Goal: Task Accomplishment & Management: Manage account settings

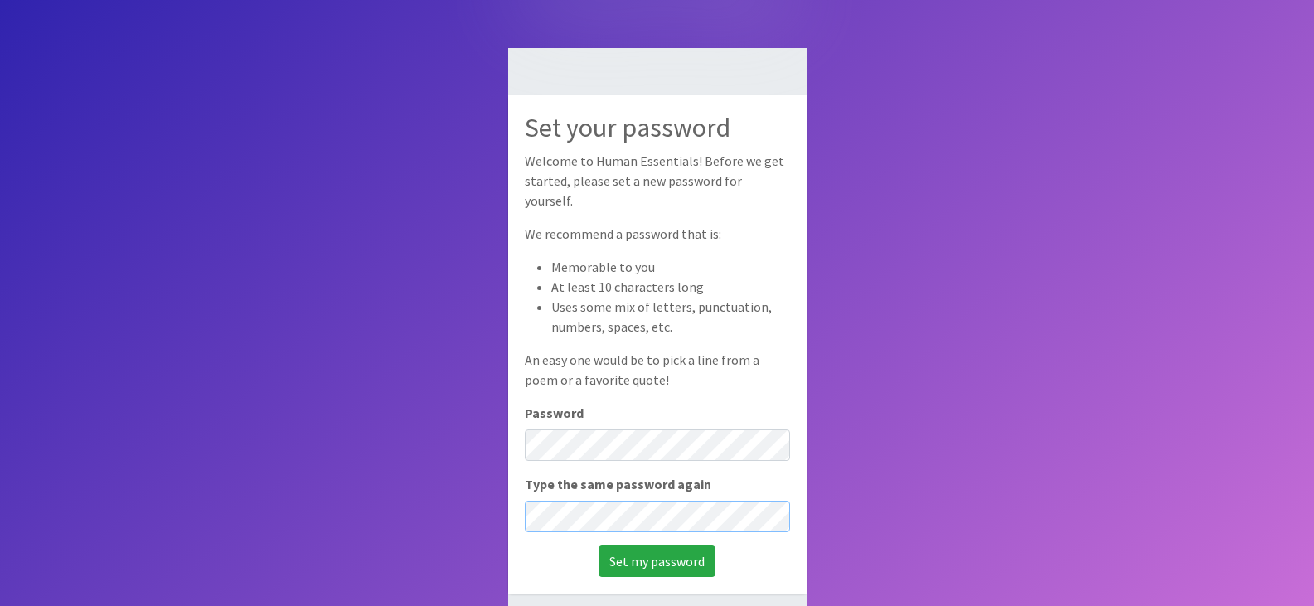
scroll to position [65, 0]
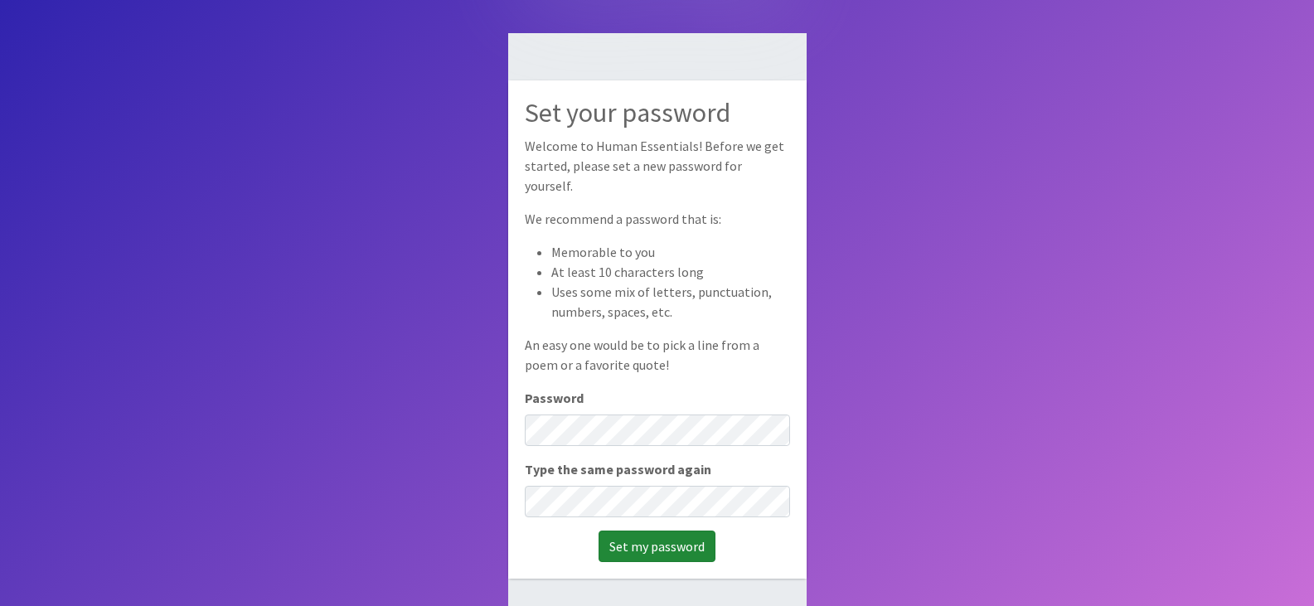
click at [677, 531] on input "Set my password" at bounding box center [657, 547] width 117 height 32
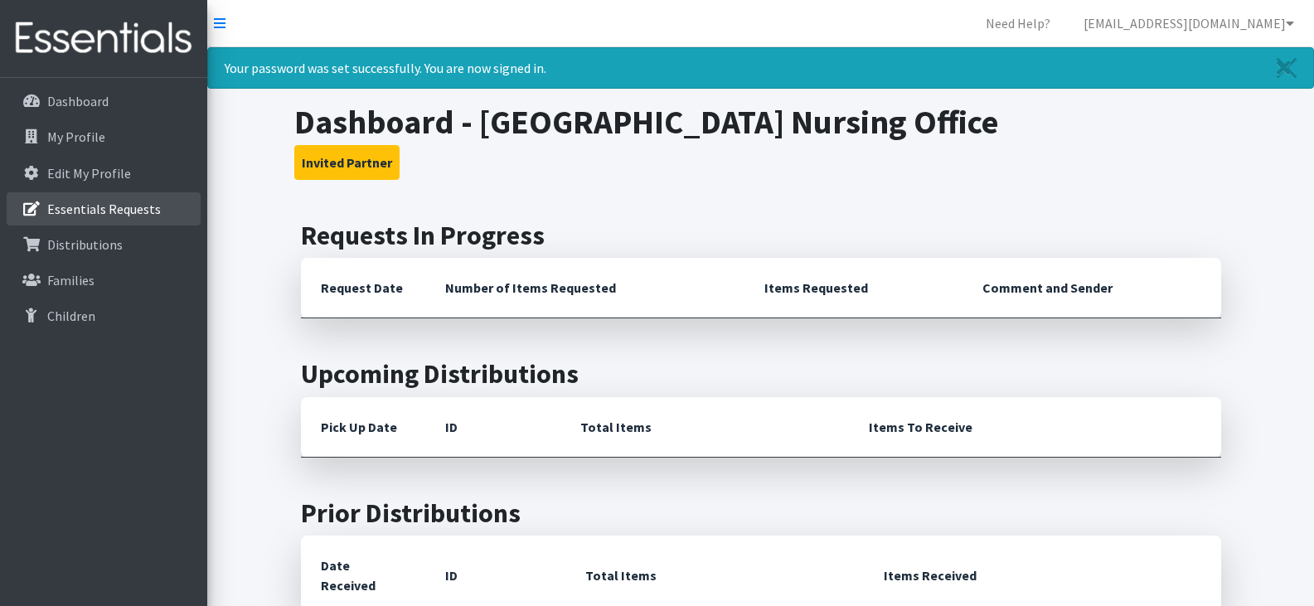
click at [118, 205] on p "Essentials Requests" at bounding box center [104, 209] width 114 height 17
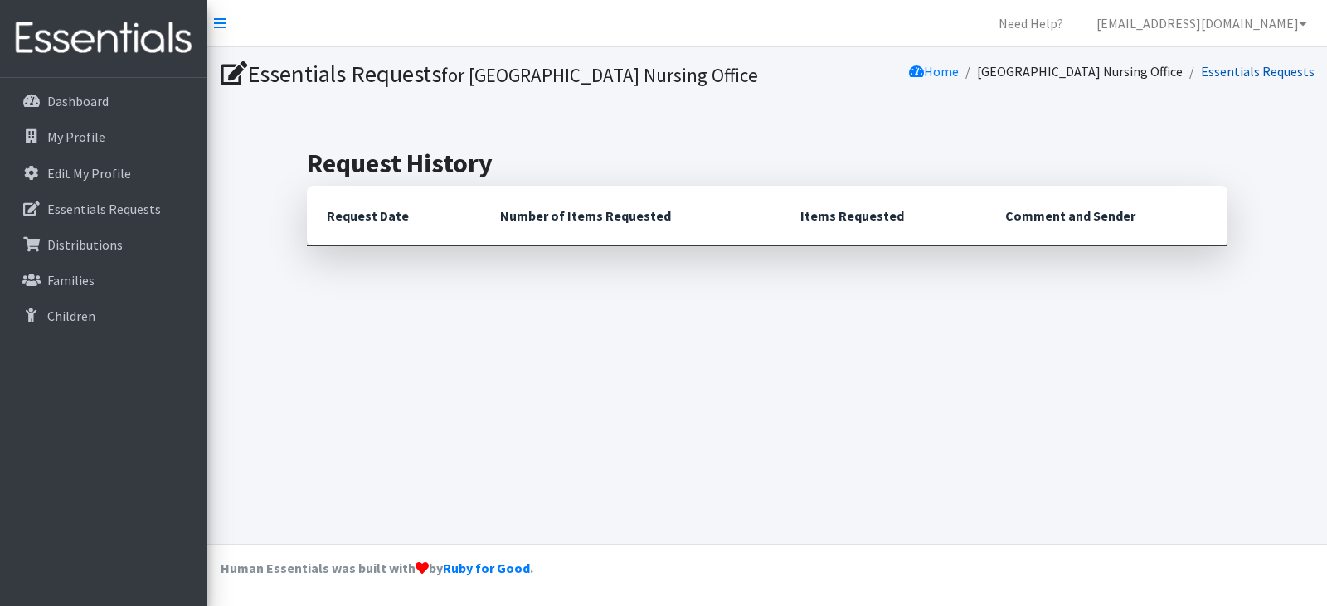
click at [1250, 71] on link "Essentials Requests" at bounding box center [1258, 71] width 114 height 17
click at [114, 213] on p "Essentials Requests" at bounding box center [104, 209] width 114 height 17
click at [919, 74] on link "Home" at bounding box center [934, 71] width 50 height 17
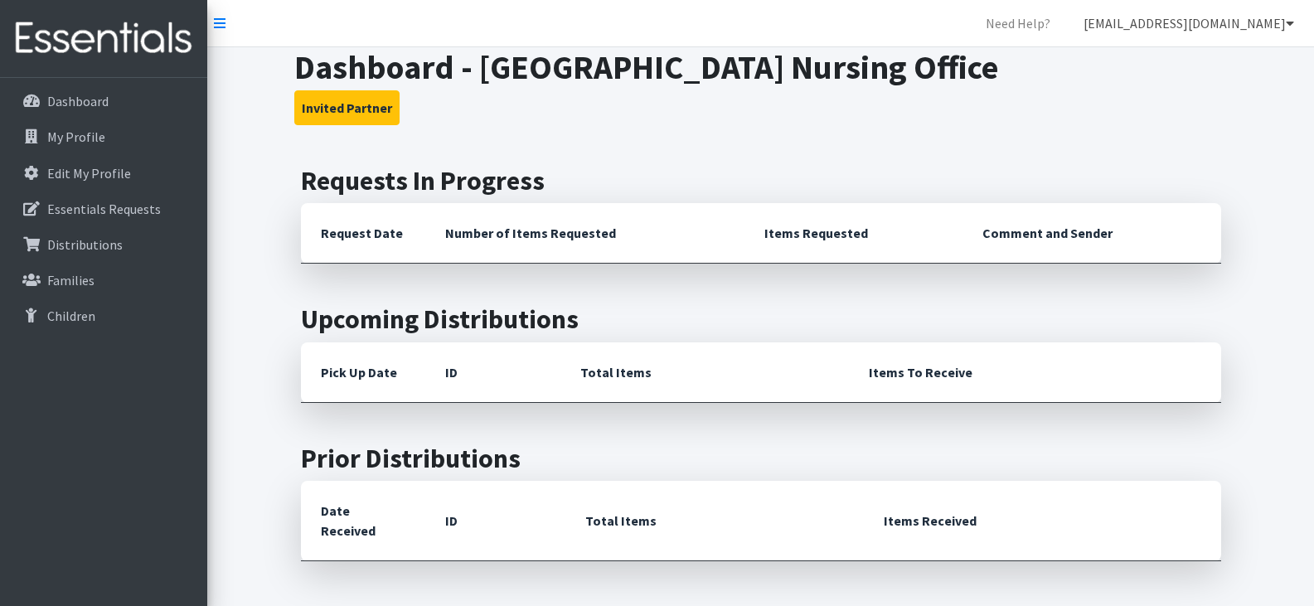
click at [1286, 20] on icon at bounding box center [1290, 23] width 8 height 13
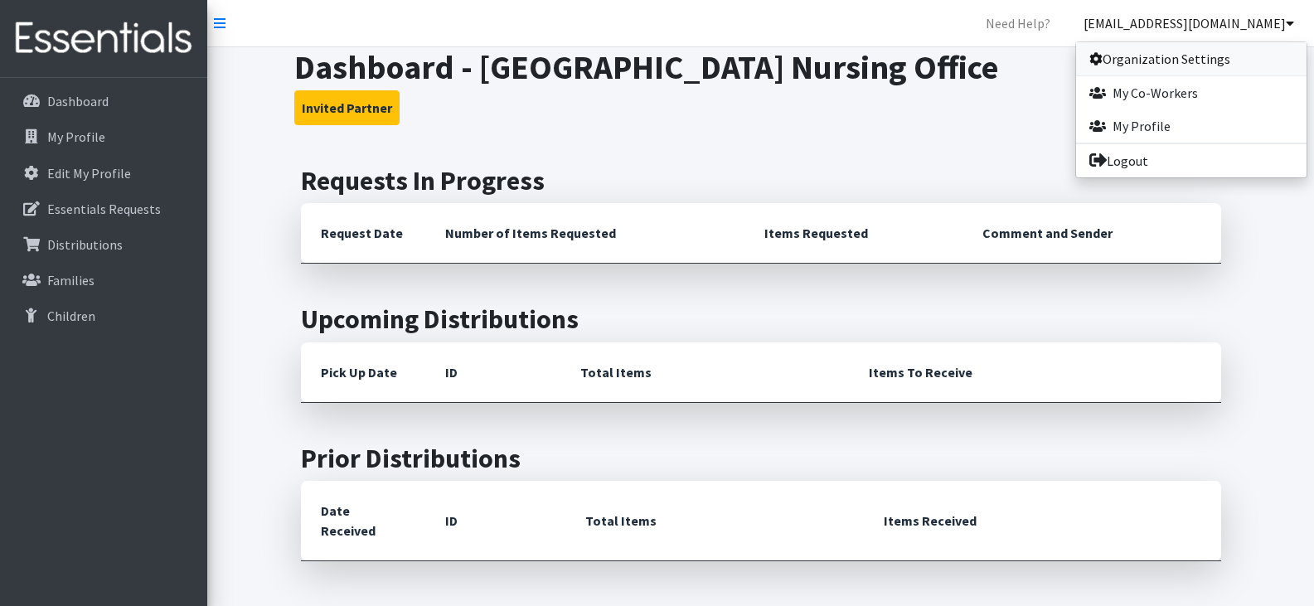
click at [1183, 54] on link "Organization Settings" at bounding box center [1191, 58] width 231 height 33
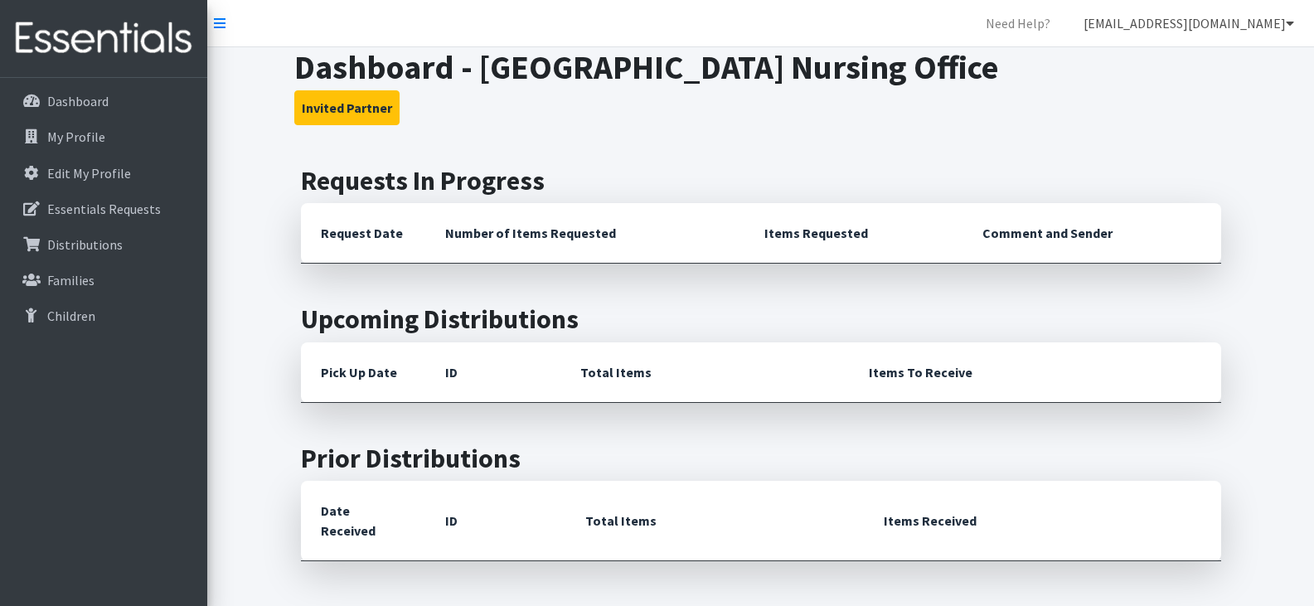
click at [1289, 17] on icon at bounding box center [1290, 23] width 8 height 13
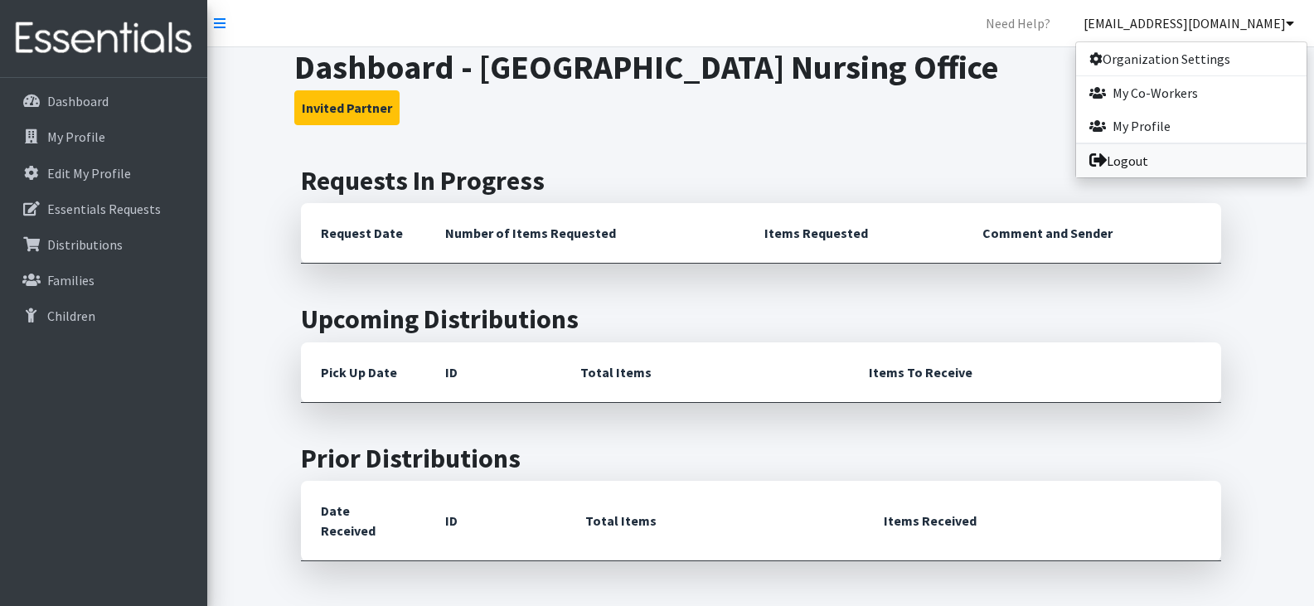
click at [1149, 158] on link "Logout" at bounding box center [1191, 160] width 231 height 33
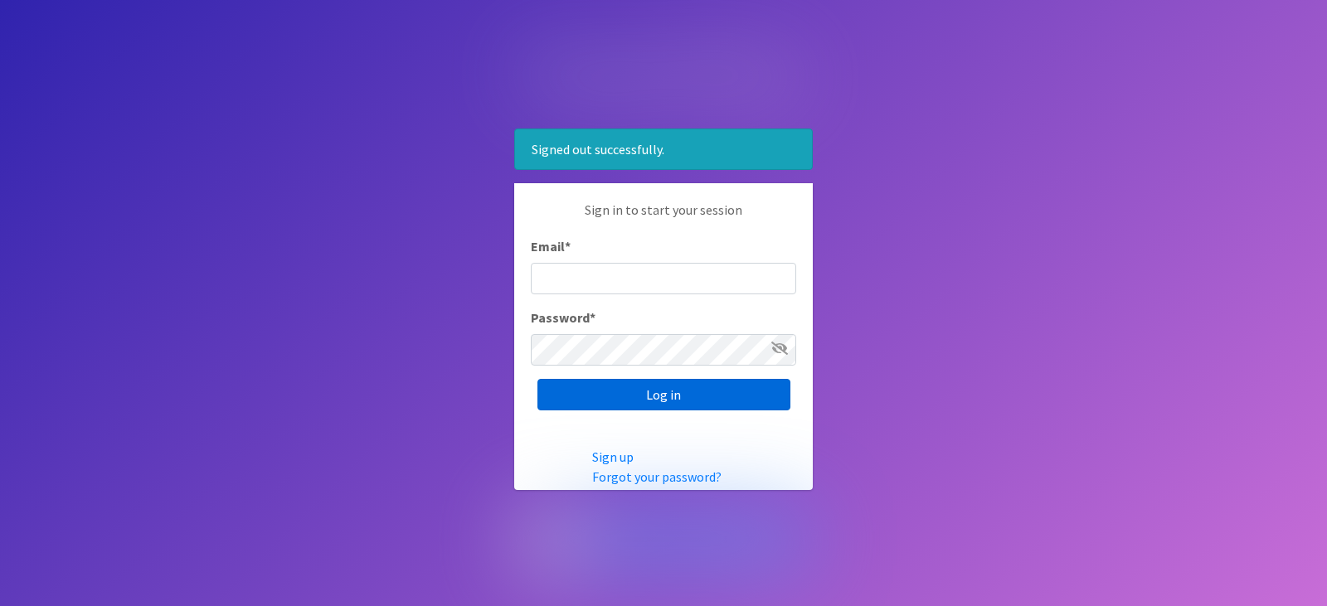
click at [666, 388] on input "Log in" at bounding box center [663, 395] width 253 height 32
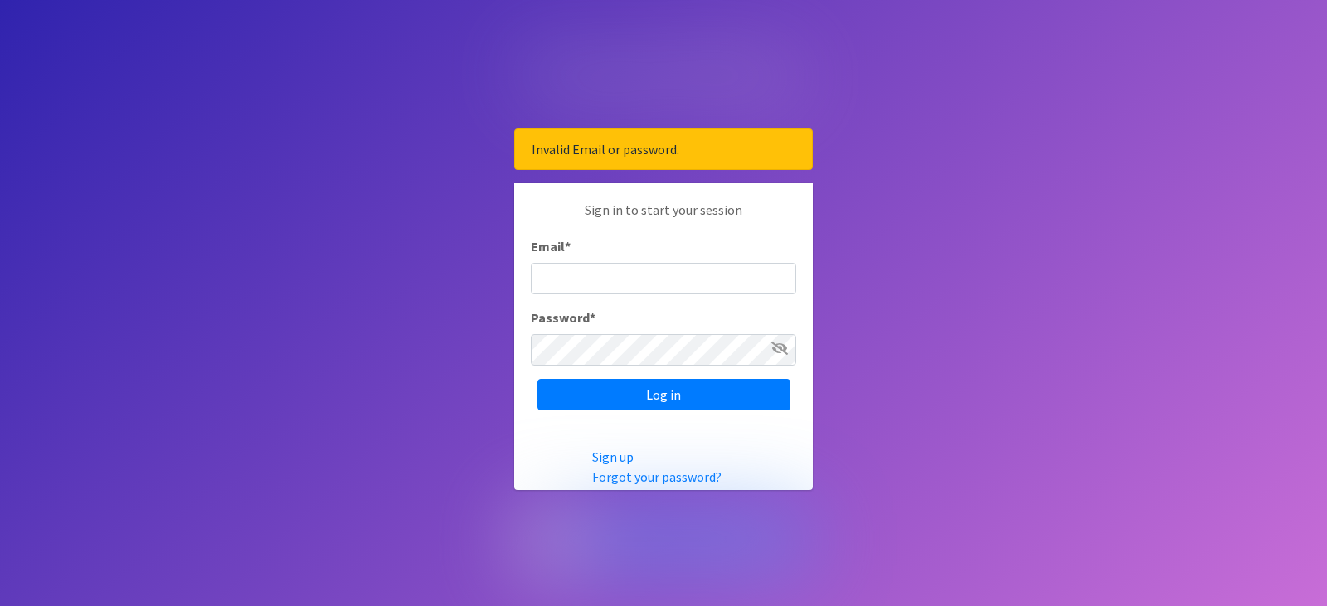
click at [642, 279] on input "Email *" at bounding box center [663, 279] width 265 height 32
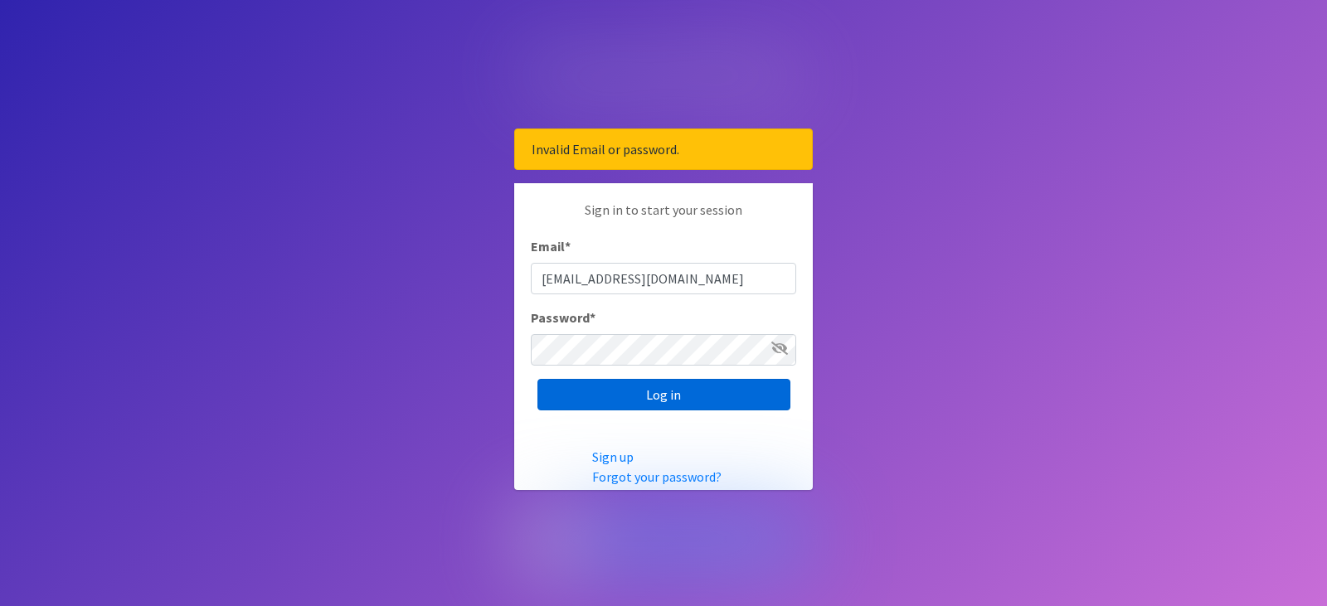
type input "[EMAIL_ADDRESS][DOMAIN_NAME]"
click at [663, 385] on input "Log in" at bounding box center [663, 395] width 253 height 32
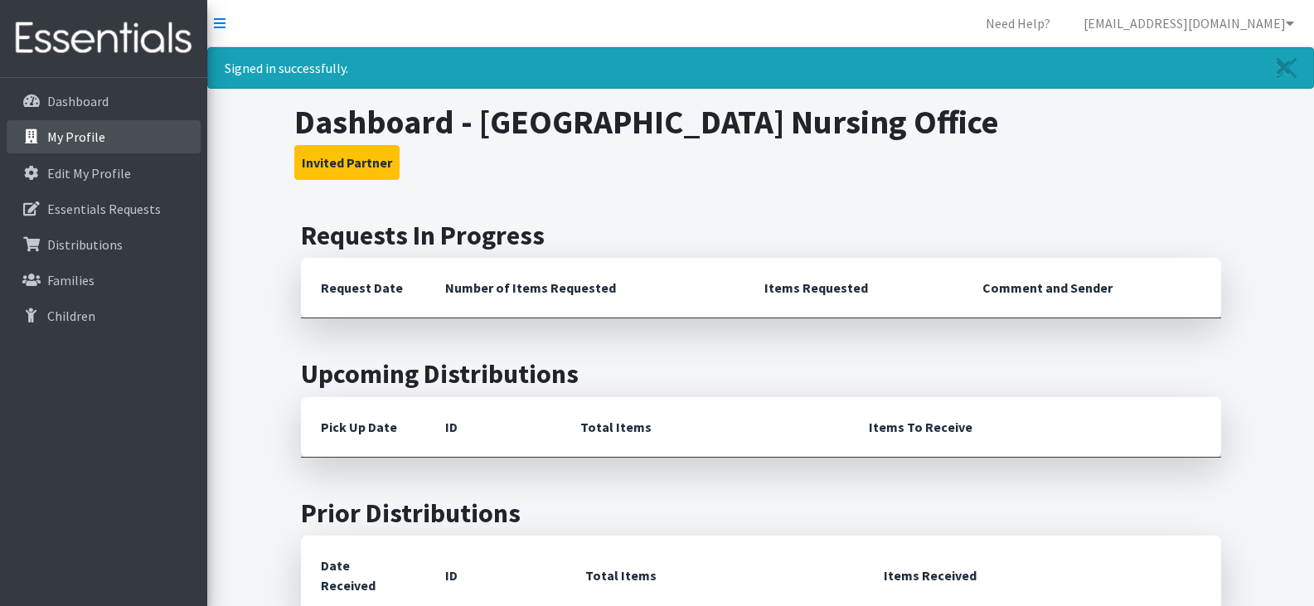
click at [73, 136] on p "My Profile" at bounding box center [76, 137] width 58 height 17
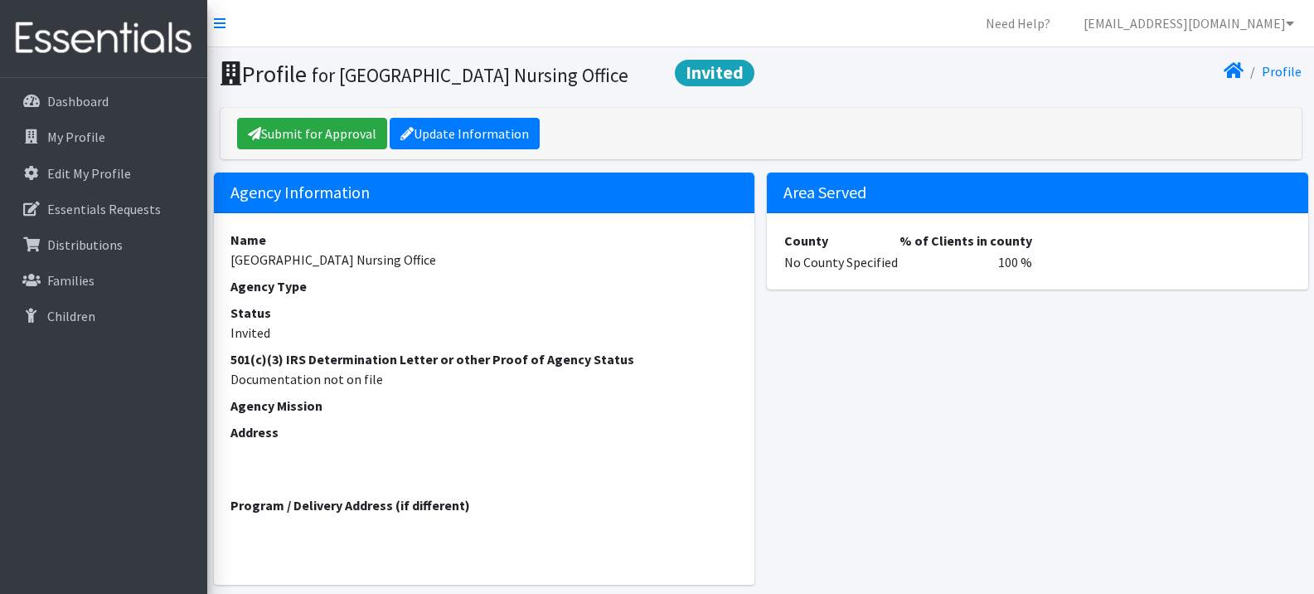
click at [294, 475] on address "Address" at bounding box center [485, 452] width 508 height 60
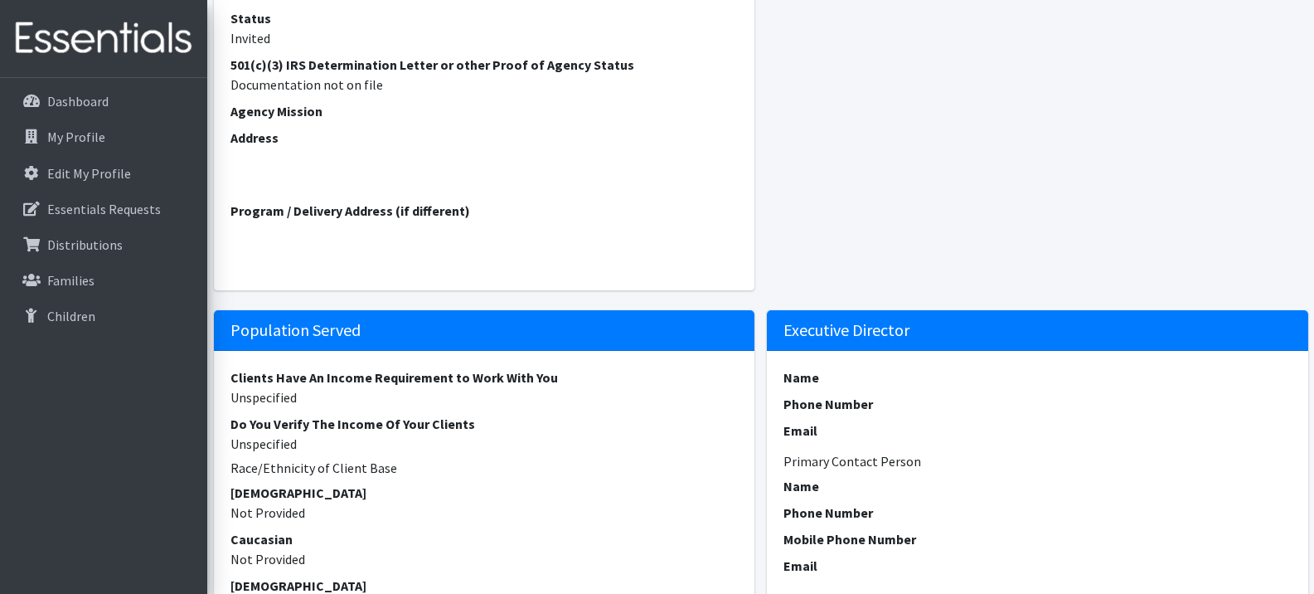
scroll to position [300, 0]
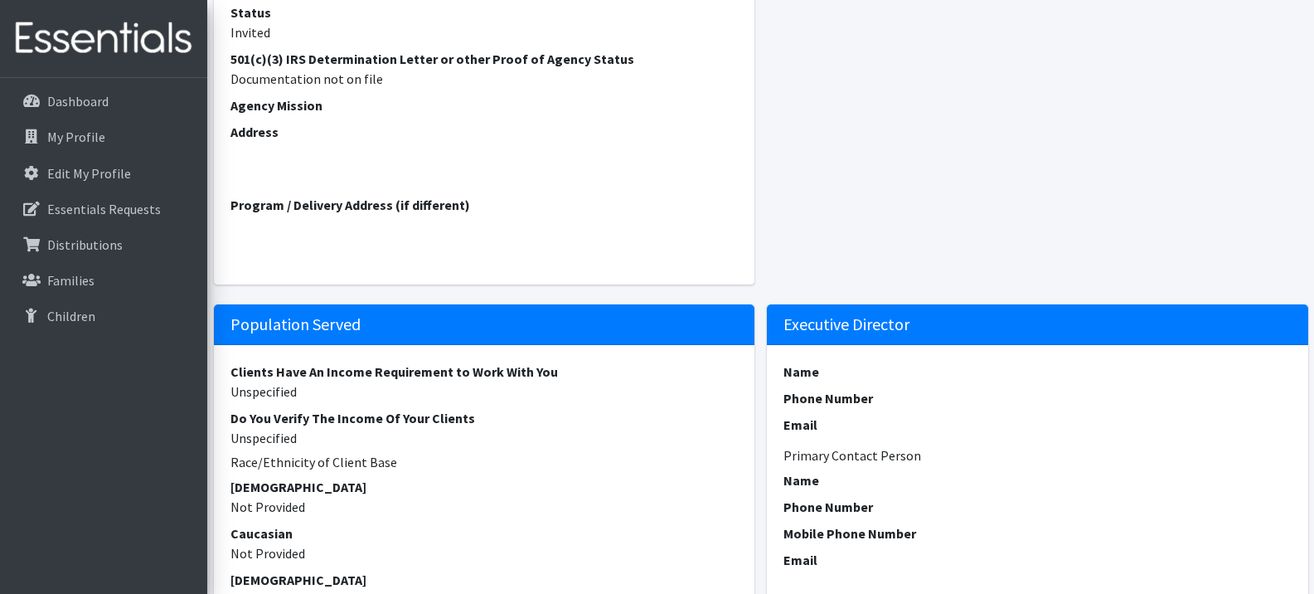
click at [384, 470] on h6 "Race/Ethnicity of Client Base" at bounding box center [485, 462] width 508 height 16
click at [349, 470] on h6 "Race/Ethnicity of Client Base" at bounding box center [485, 462] width 508 height 16
click at [301, 448] on dd "Unspecified" at bounding box center [485, 438] width 508 height 20
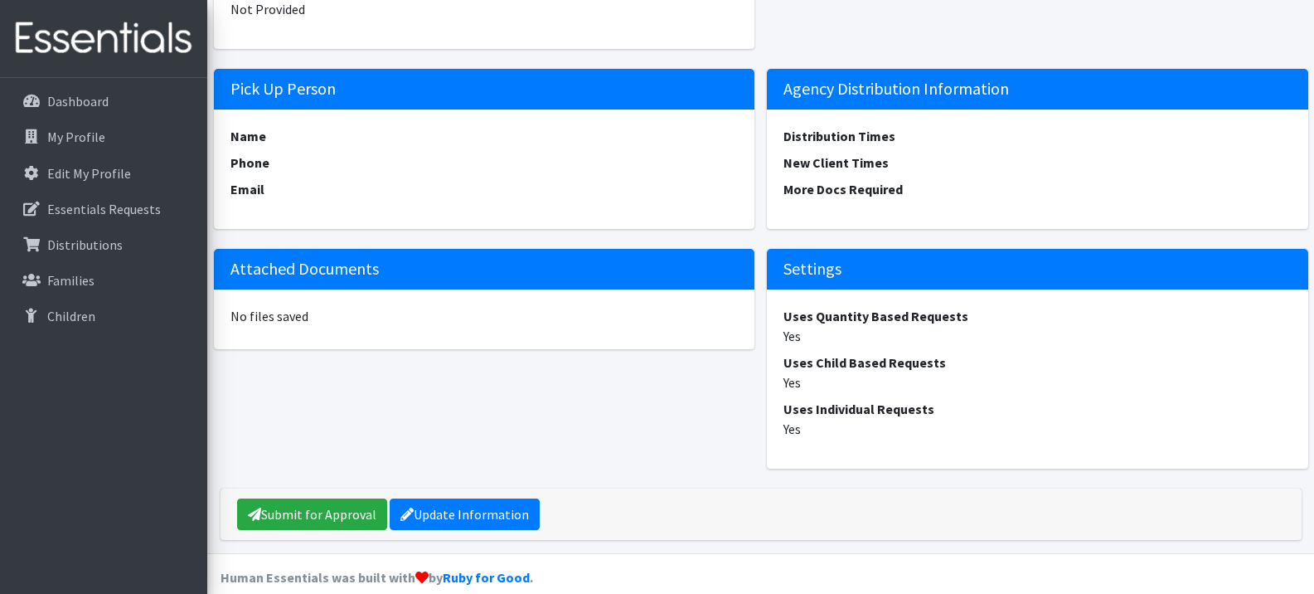
scroll to position [1407, 0]
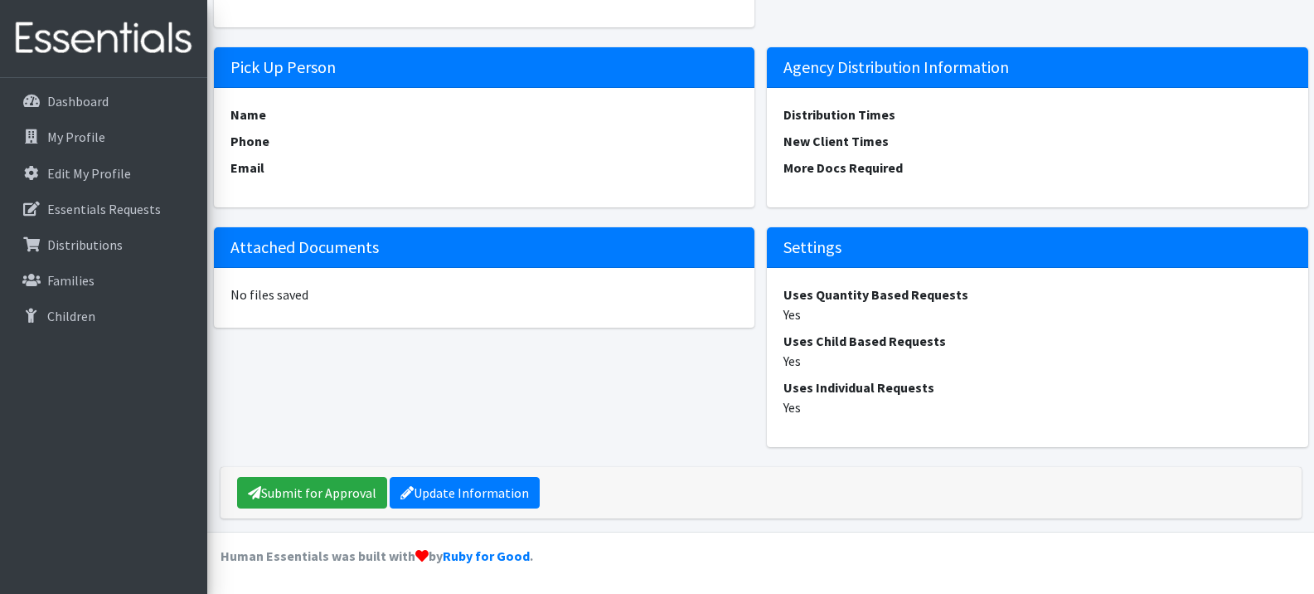
click at [901, 303] on dt "Uses Quantity Based Requests" at bounding box center [1038, 294] width 508 height 20
click at [809, 311] on dd "Yes" at bounding box center [1038, 314] width 508 height 20
click at [309, 295] on dd "No files saved" at bounding box center [485, 294] width 508 height 20
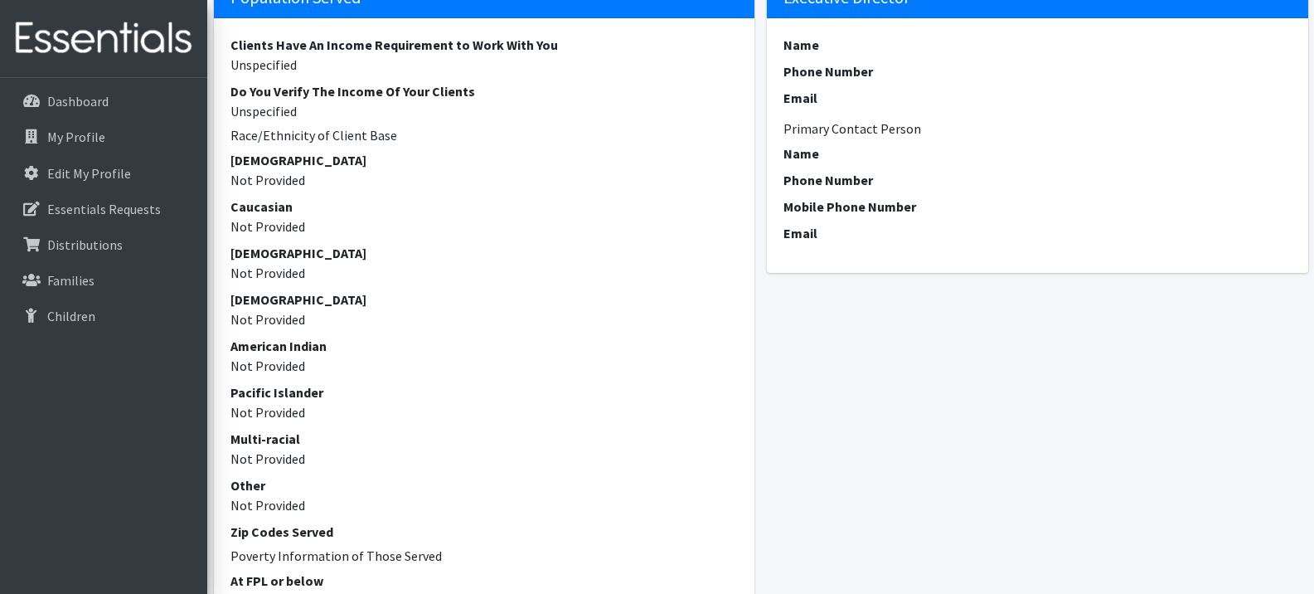
scroll to position [624, 0]
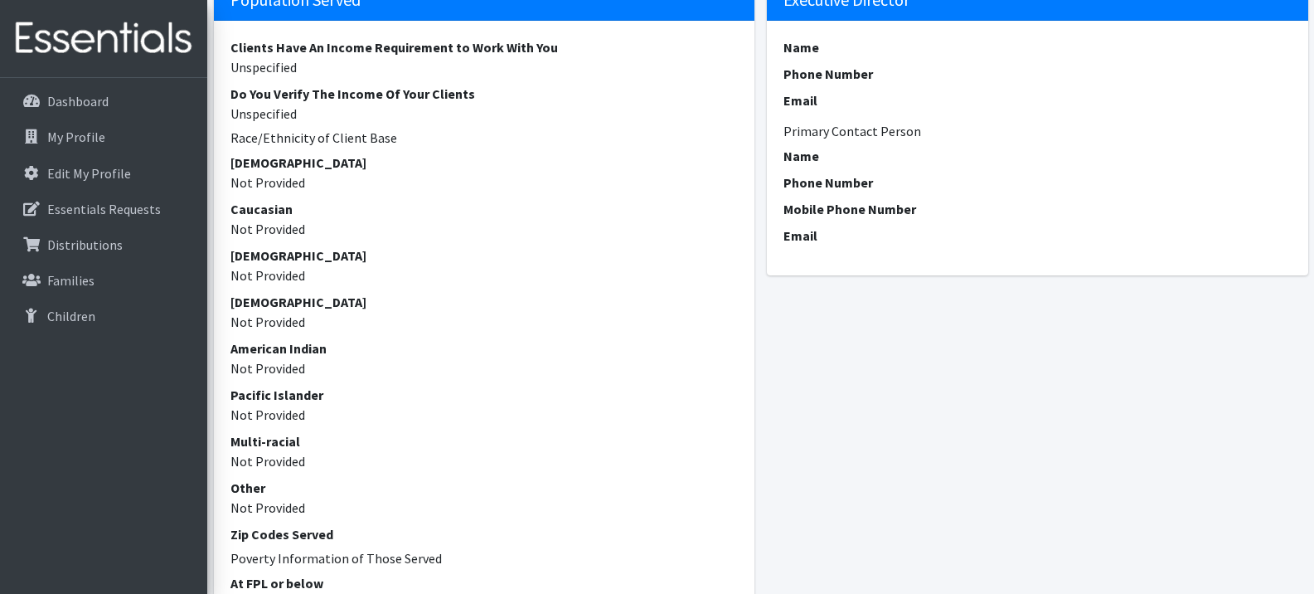
click at [422, 124] on dd "Unspecified" at bounding box center [485, 114] width 508 height 20
click at [420, 104] on dt "Do You Verify The Income Of Your Clients" at bounding box center [485, 94] width 508 height 20
click at [69, 172] on p "Edit My Profile" at bounding box center [89, 173] width 84 height 17
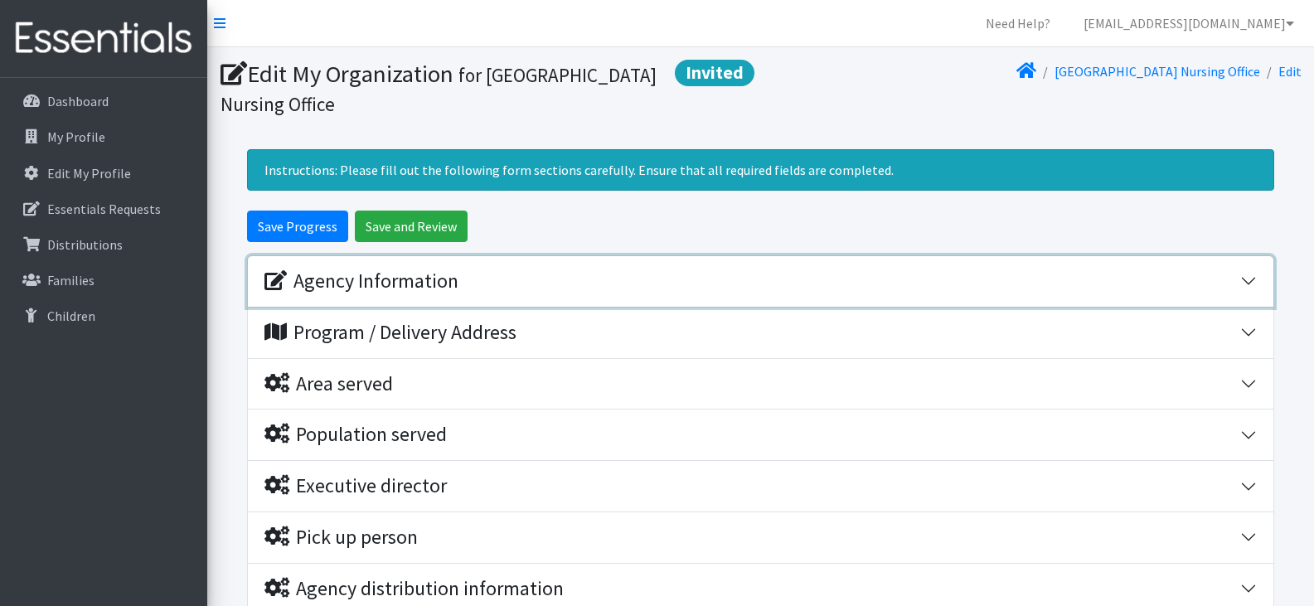
click at [1247, 279] on button "Agency Information" at bounding box center [761, 281] width 1026 height 51
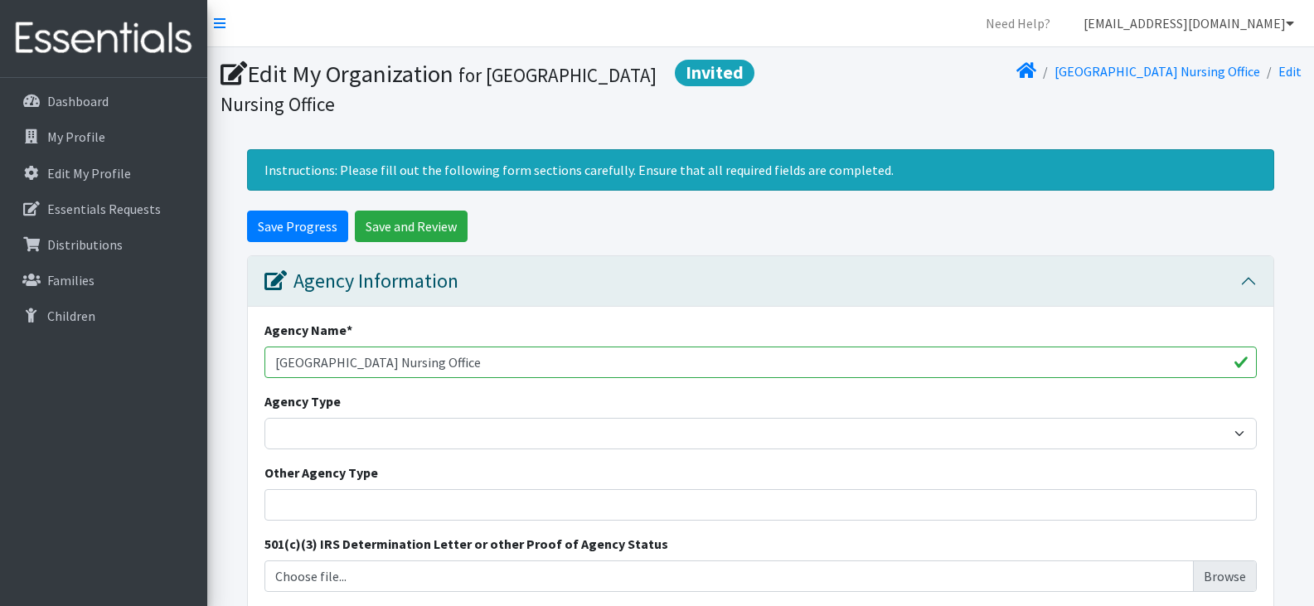
click at [1290, 19] on icon at bounding box center [1290, 23] width 8 height 13
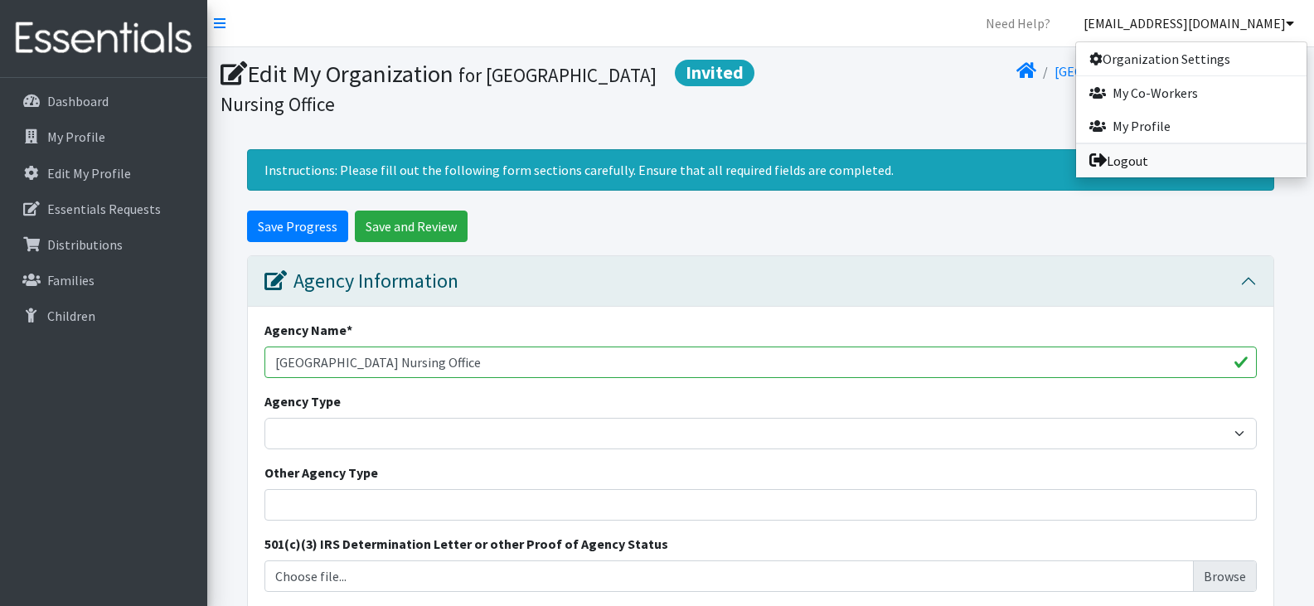
click at [1147, 158] on link "Logout" at bounding box center [1191, 160] width 231 height 33
